Goal: Register for event/course

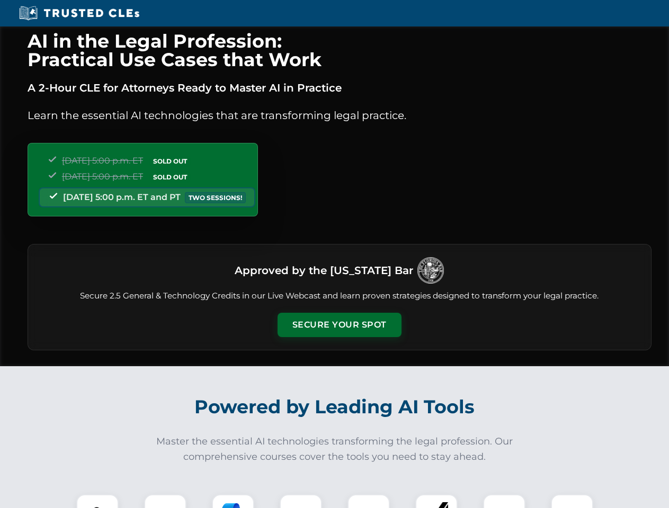
click at [339, 325] on button "Secure Your Spot" at bounding box center [340, 325] width 124 height 24
click at [97, 502] on img at bounding box center [97, 515] width 31 height 31
click at [165, 502] on div at bounding box center [165, 516] width 42 height 42
